Goal: Task Accomplishment & Management: Complete application form

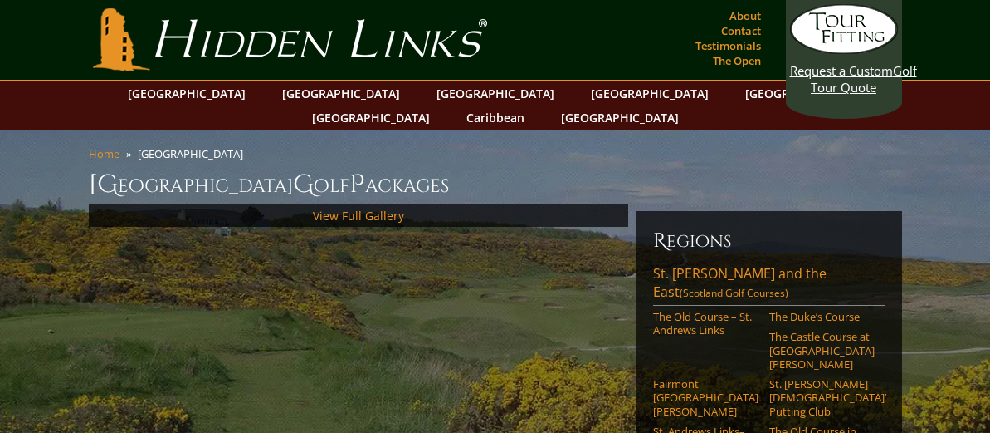
scroll to position [83, 0]
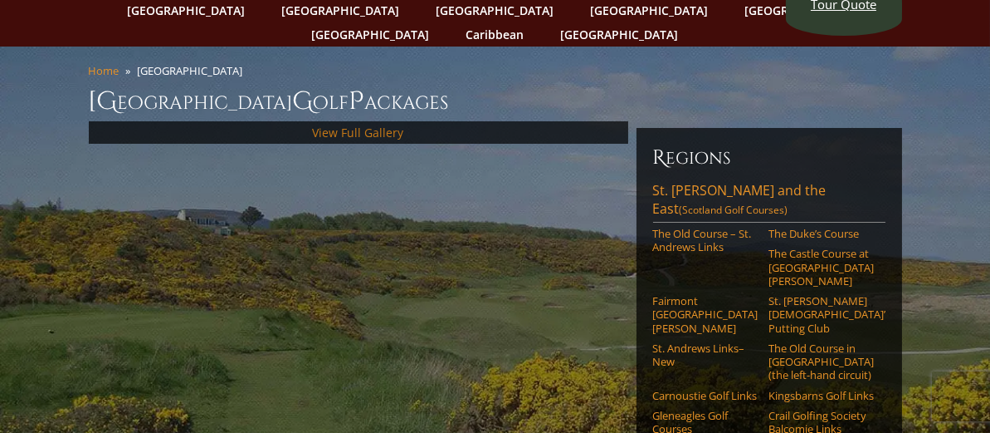
click at [358, 125] on link "View Full Gallery" at bounding box center [358, 133] width 91 height 16
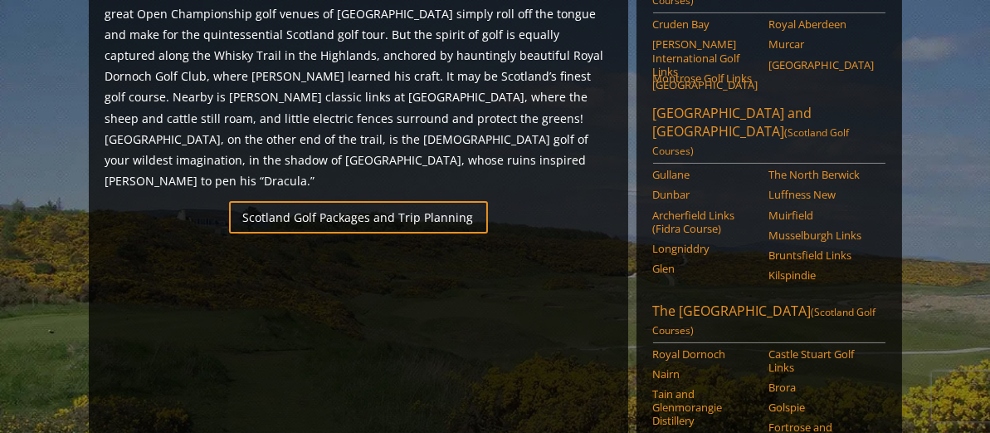
scroll to position [935, 0]
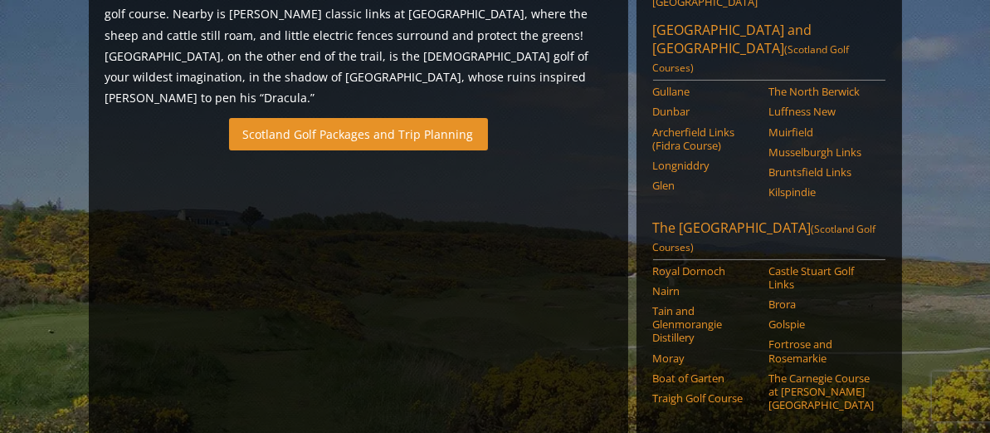
click at [346, 118] on link "Scotland Golf Packages and Trip Planning" at bounding box center [358, 134] width 259 height 32
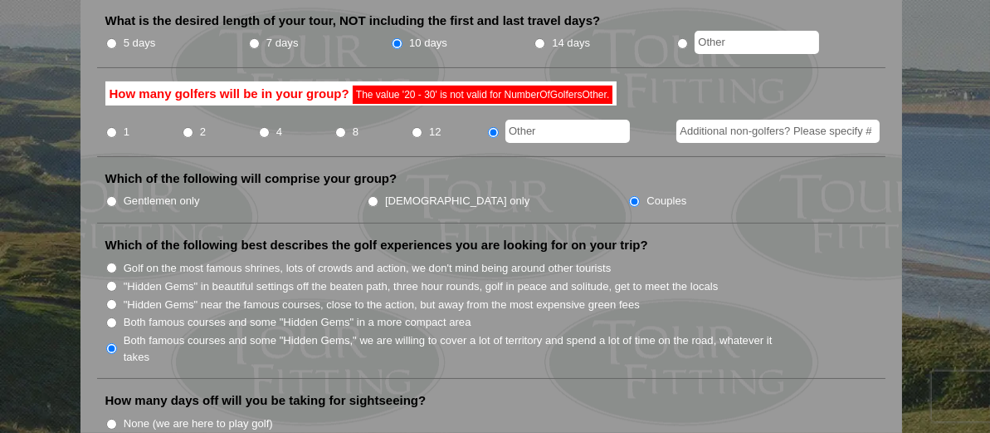
scroll to position [664, 0]
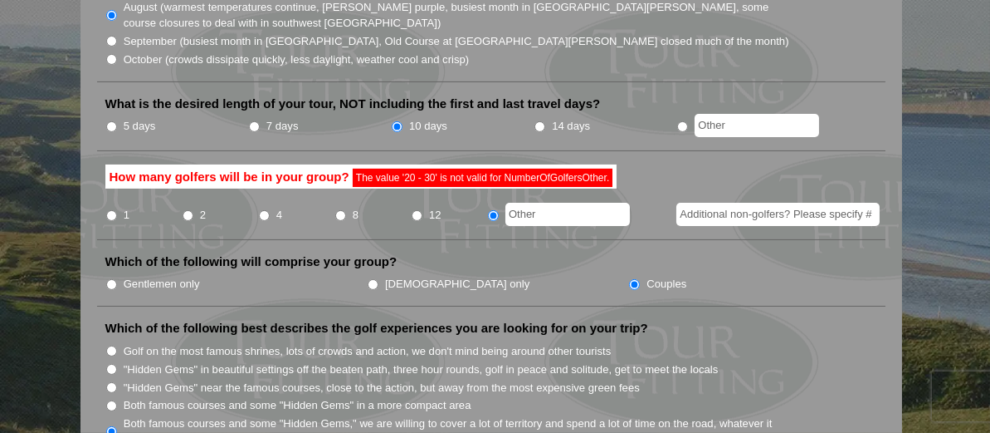
click at [754, 203] on input "Additional non-golfers? Please specify #" at bounding box center [778, 214] width 203 height 23
type input "20 - 30"
click at [478, 169] on span "The value '20 - 30' is not valid for NumberOfGolfersOther." at bounding box center [483, 178] width 260 height 18
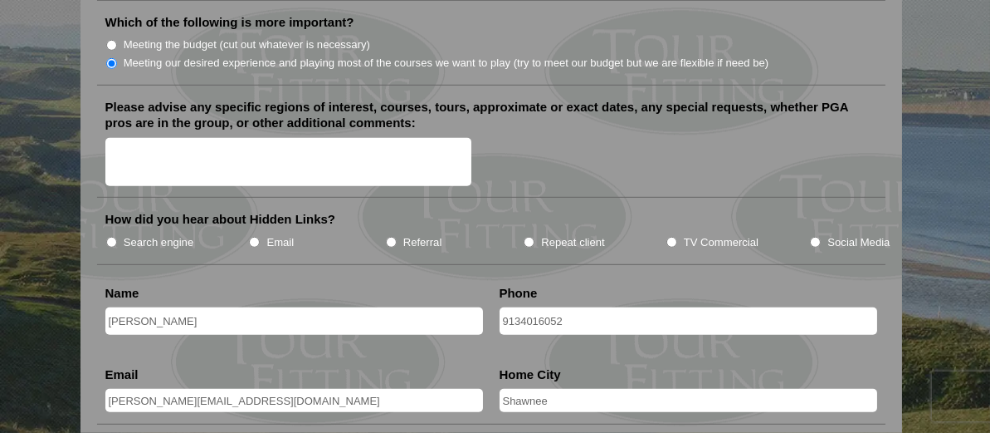
scroll to position [2491, 0]
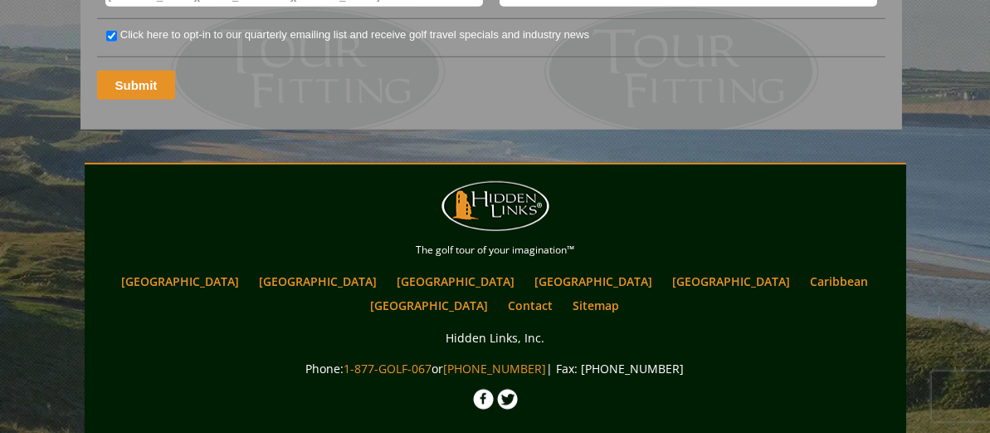
click at [124, 71] on input "Submit" at bounding box center [136, 85] width 79 height 29
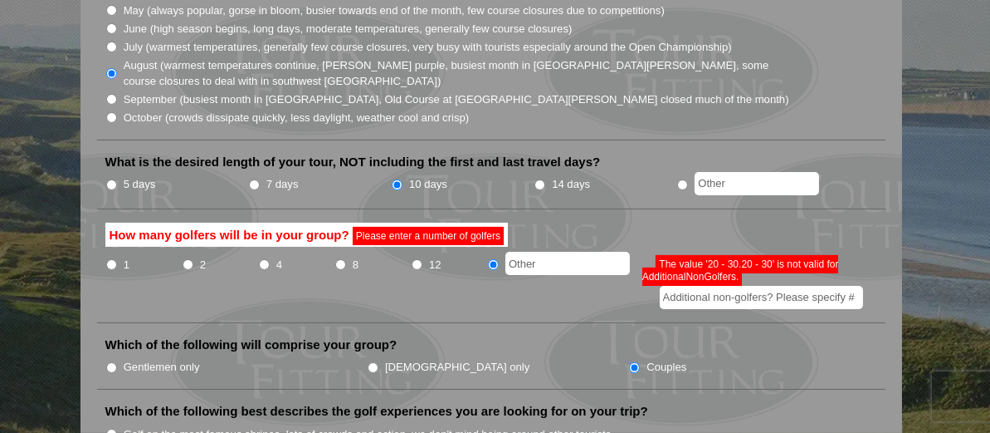
scroll to position [664, 0]
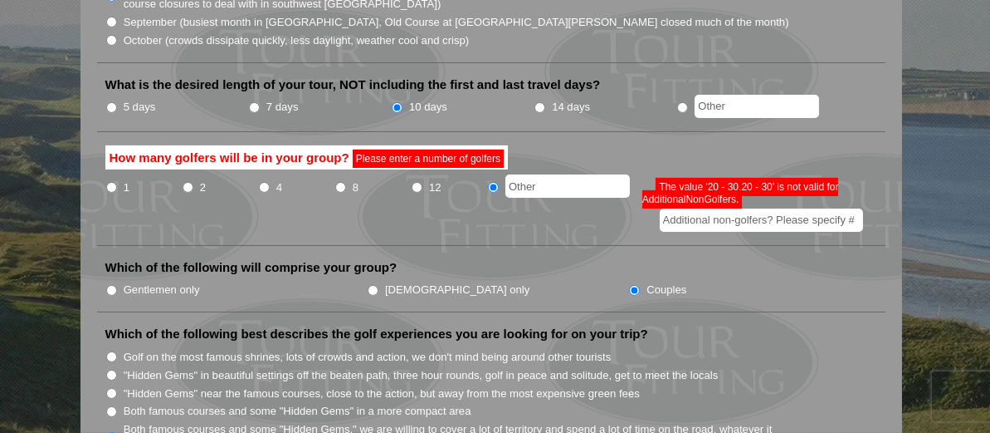
click at [112, 182] on input "1" at bounding box center [111, 187] width 11 height 11
radio input "true"
click at [687, 208] on input "Additional non-golfers? Please specify #" at bounding box center [761, 219] width 203 height 23
type input "20"
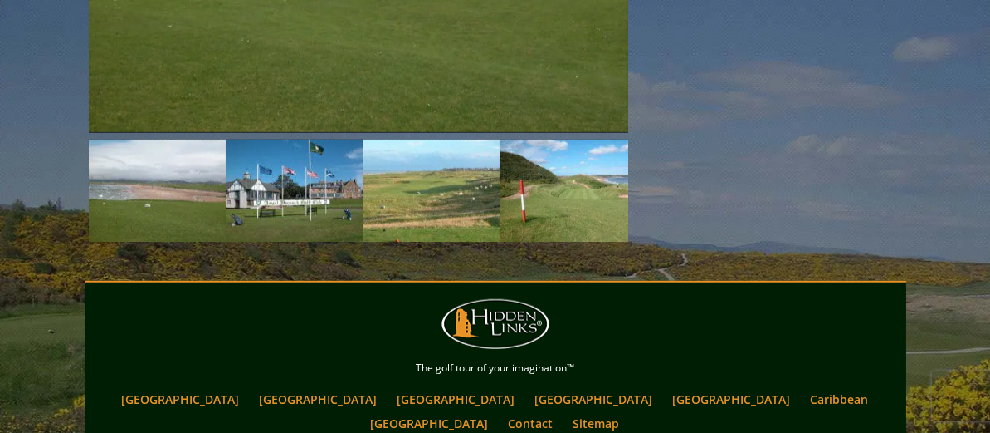
scroll to position [2817, 0]
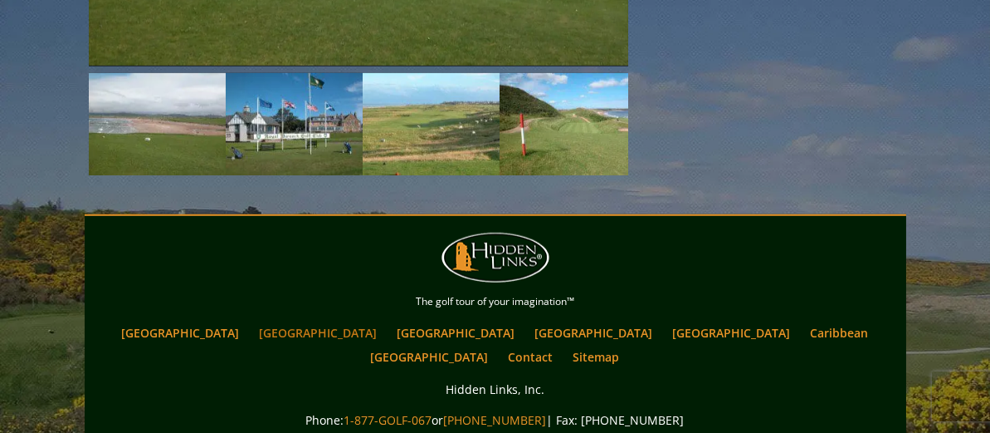
click at [309, 320] on link "[GEOGRAPHIC_DATA]" at bounding box center [319, 332] width 135 height 24
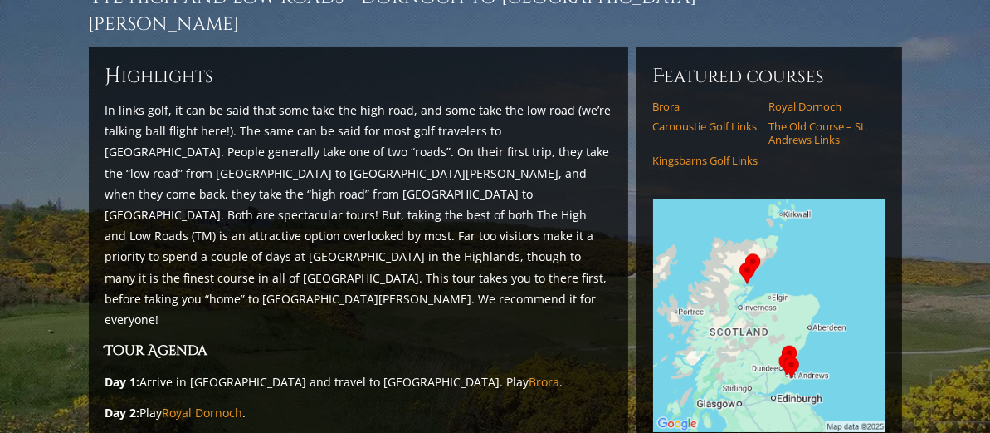
scroll to position [83, 0]
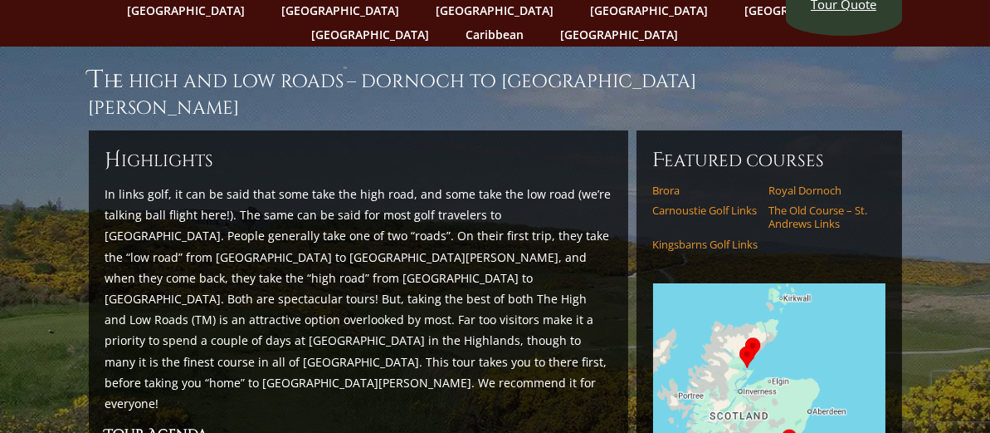
click at [144, 63] on h1 "The High and Low Roads ™ – Dornoch to [GEOGRAPHIC_DATA][PERSON_NAME]" at bounding box center [496, 91] width 814 height 57
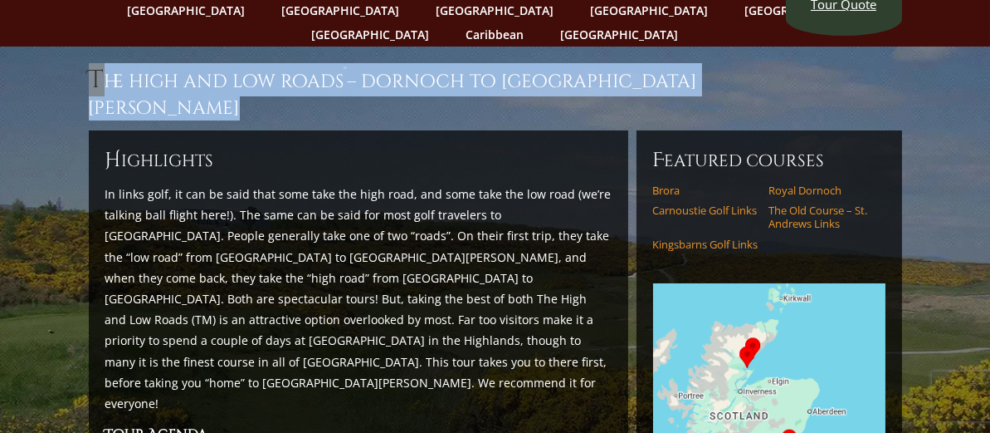
click at [144, 63] on h1 "The High and Low Roads ™ – Dornoch to [GEOGRAPHIC_DATA][PERSON_NAME]" at bounding box center [496, 91] width 814 height 57
copy div "The High and Low Roads ™ – Dornoch to [GEOGRAPHIC_DATA][PERSON_NAME]"
click at [106, 147] on span "H" at bounding box center [113, 160] width 17 height 27
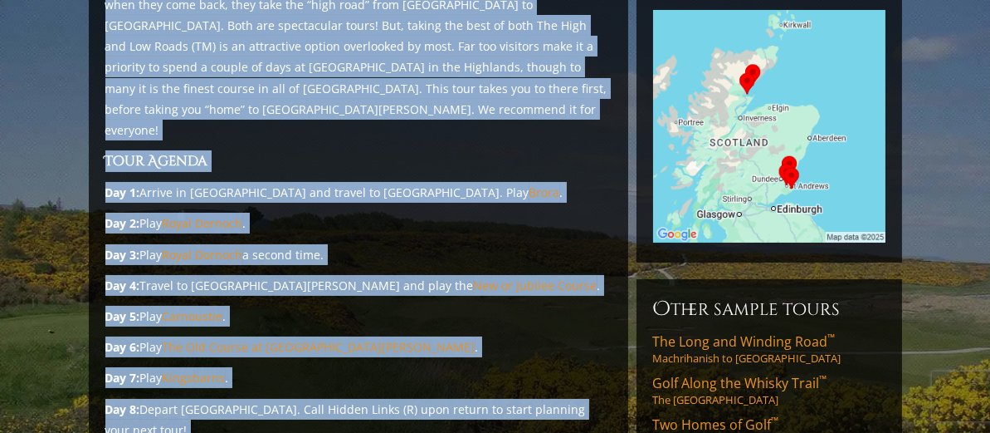
scroll to position [389, 0]
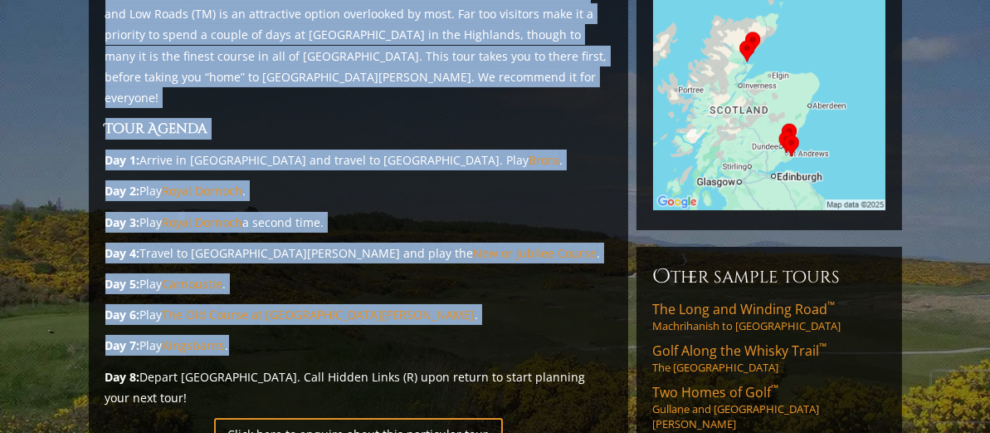
drag, startPoint x: 106, startPoint y: 107, endPoint x: 270, endPoint y: 265, distance: 227.2
click at [270, 265] on div "H ighlights In links golf, it can be said that some take the high road, and som…" at bounding box center [359, 172] width 540 height 694
copy div "L ipsumdolo Si ametc adip, el sed do eius temp inci utla etd magn aliq, eni adm…"
